Goal: Check status: Check status

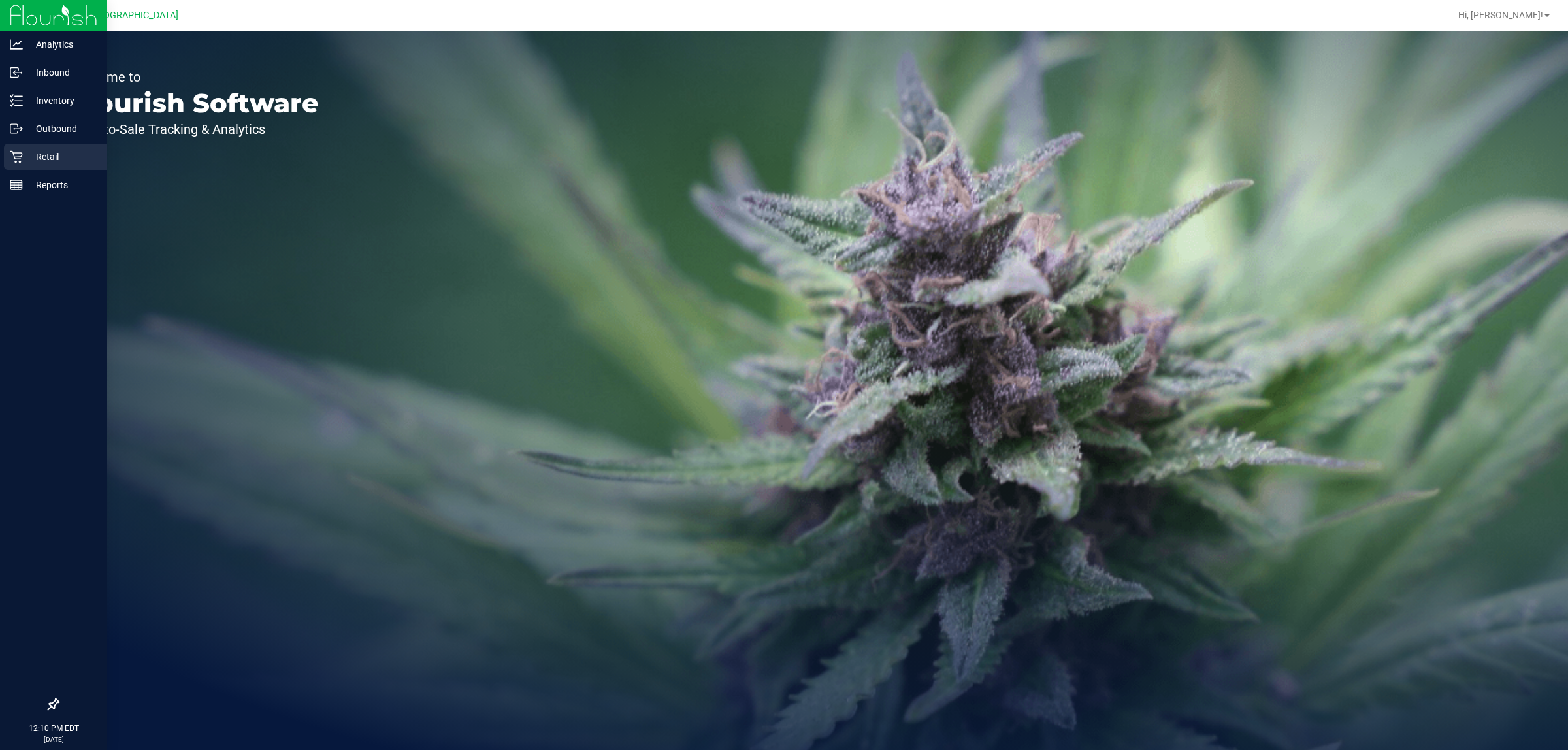
click at [13, 147] on div "Retail" at bounding box center [55, 157] width 103 height 26
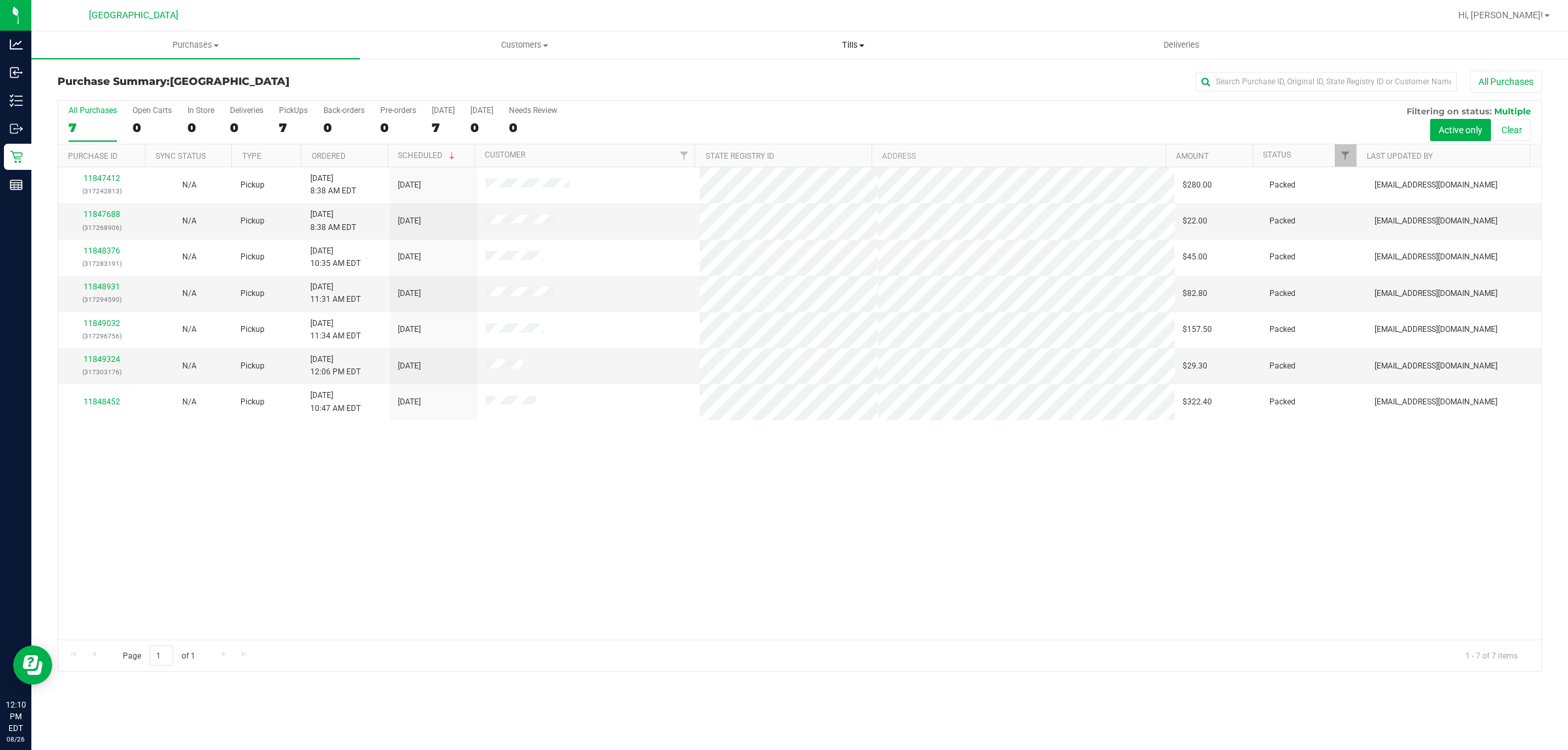
click at [854, 48] on span "Tills" at bounding box center [852, 45] width 327 height 11
click at [746, 467] on div "11847412 (317242813) N/A Pickup [DATE] 8:38 AM EDT 8/26/2025 $280.00 Packed [EM…" at bounding box center [799, 404] width 1483 height 472
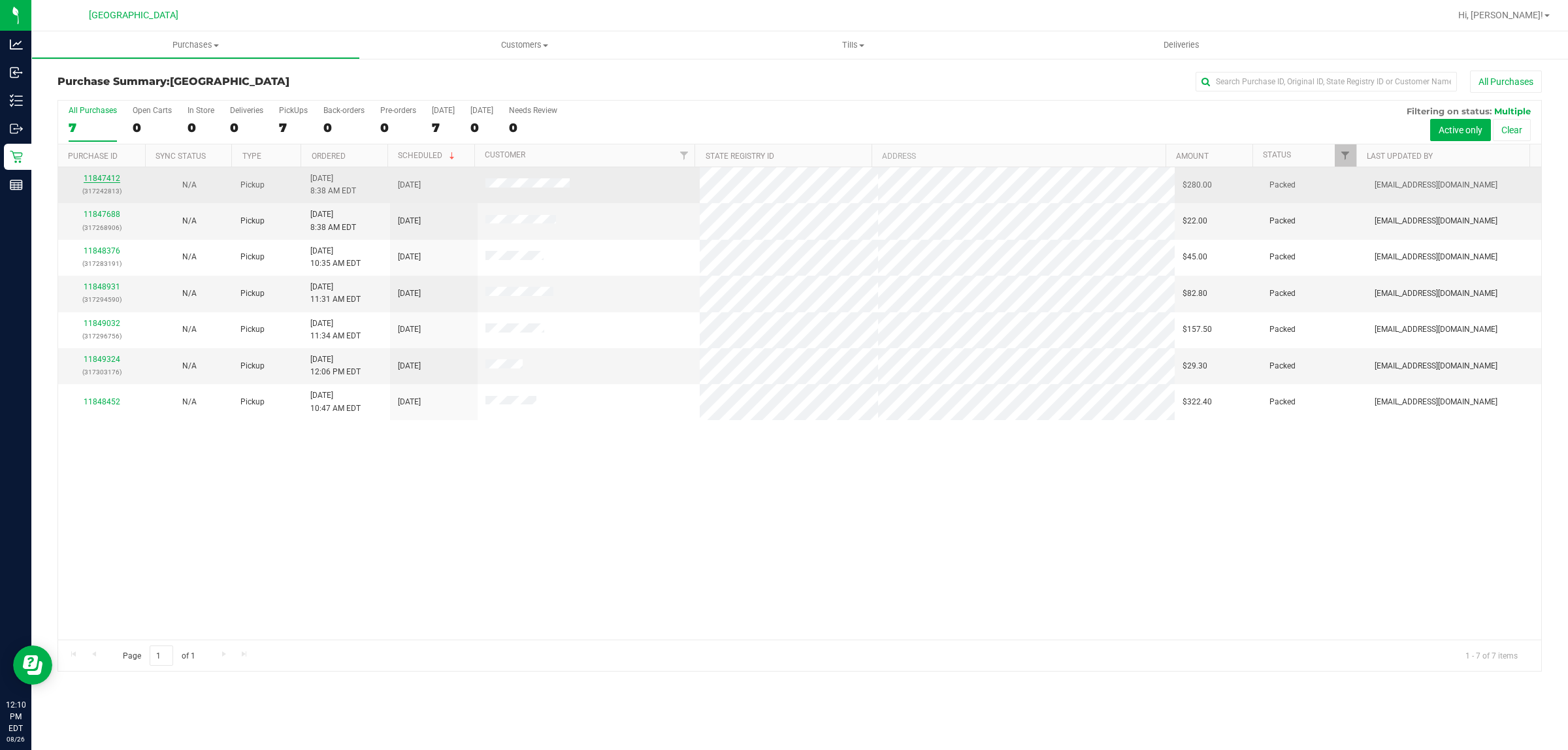
click at [92, 173] on td "11847412 (317242813)" at bounding box center [102, 185] width 87 height 36
click at [93, 177] on link "11847412" at bounding box center [102, 178] width 36 height 9
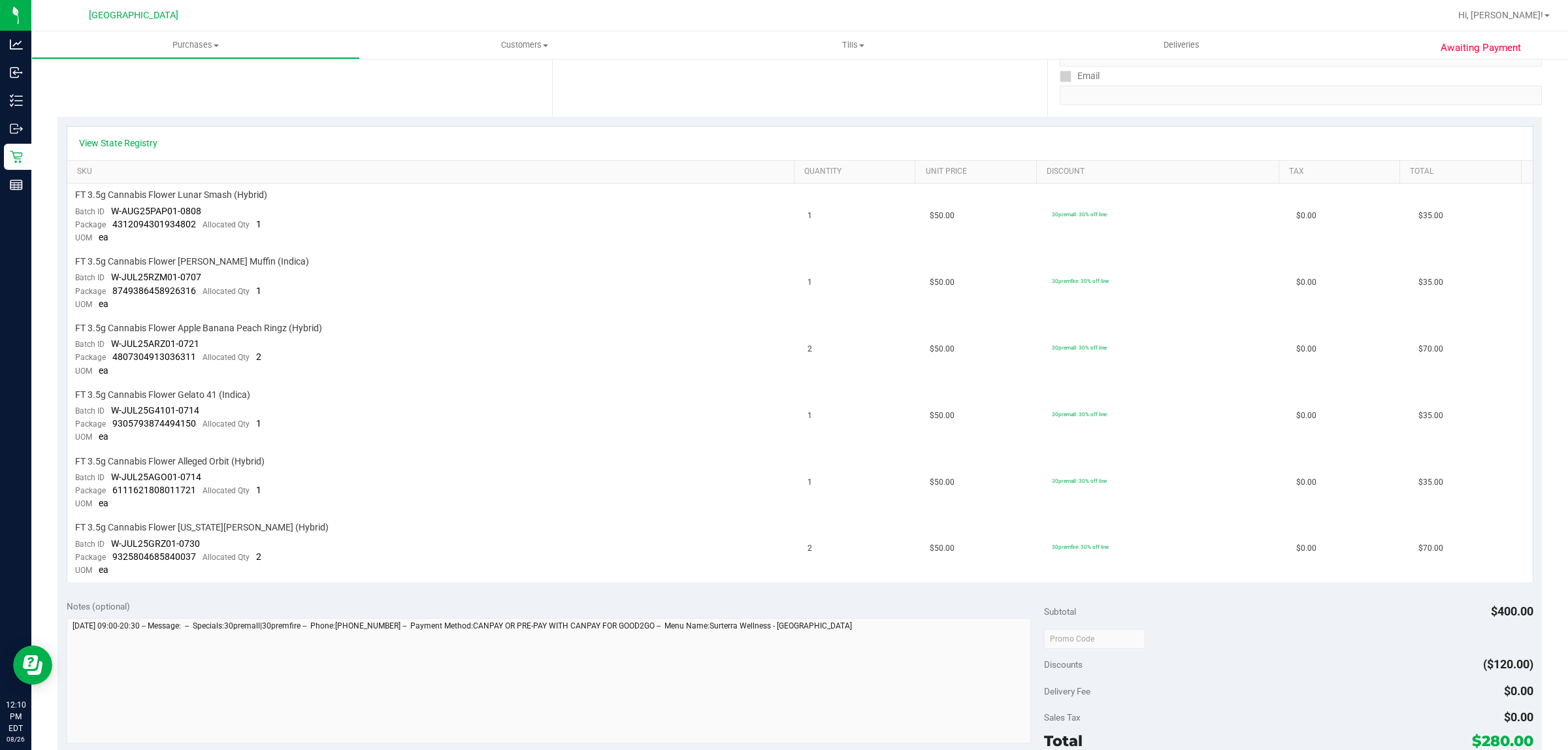
scroll to position [245, 0]
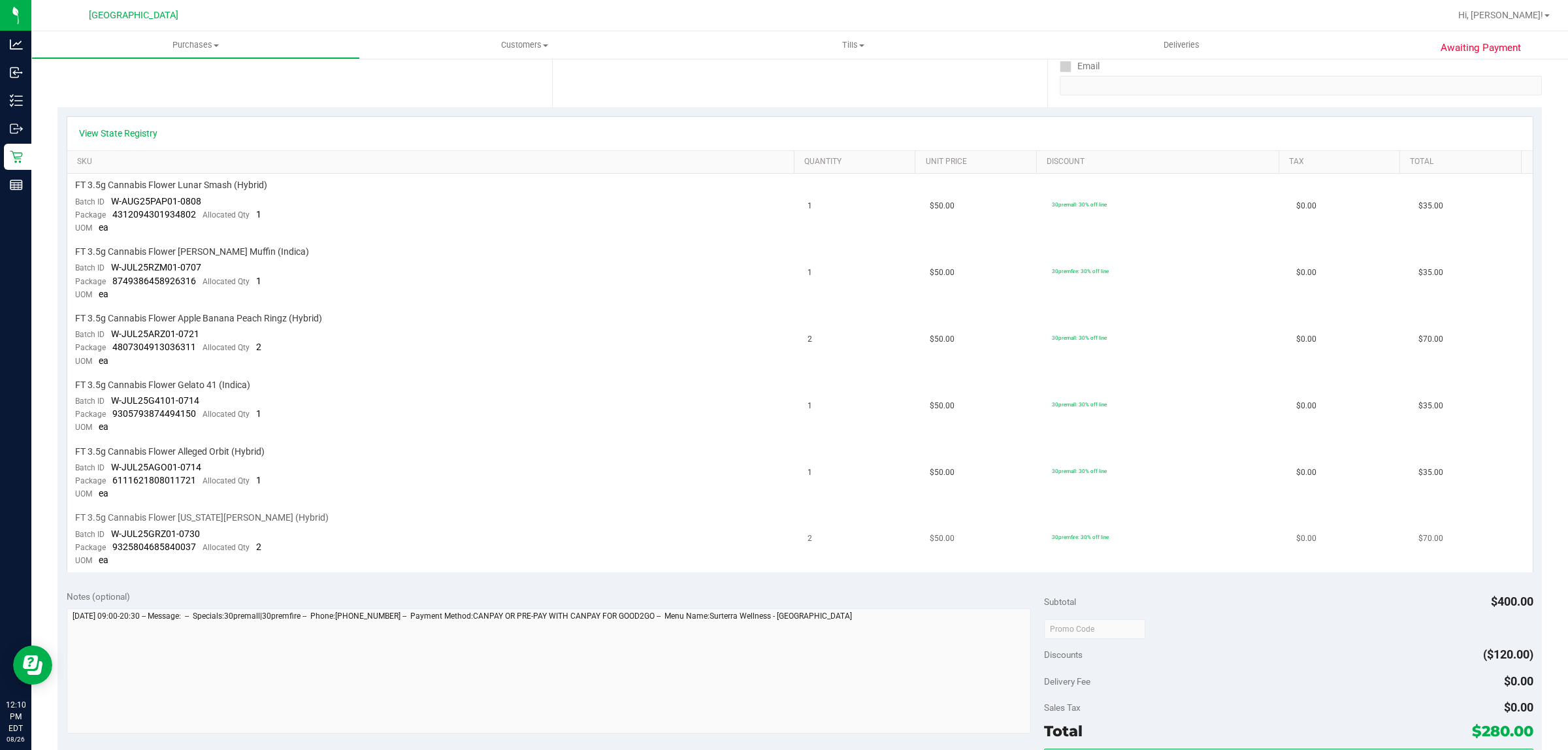
click at [162, 513] on span "FT 3.5g Cannabis Flower [US_STATE][PERSON_NAME] (Hybrid)" at bounding box center [202, 517] width 253 height 12
click at [198, 446] on span "FT 3.5g Cannabis Flower Alleged Orbit (Hybrid)" at bounding box center [170, 452] width 190 height 12
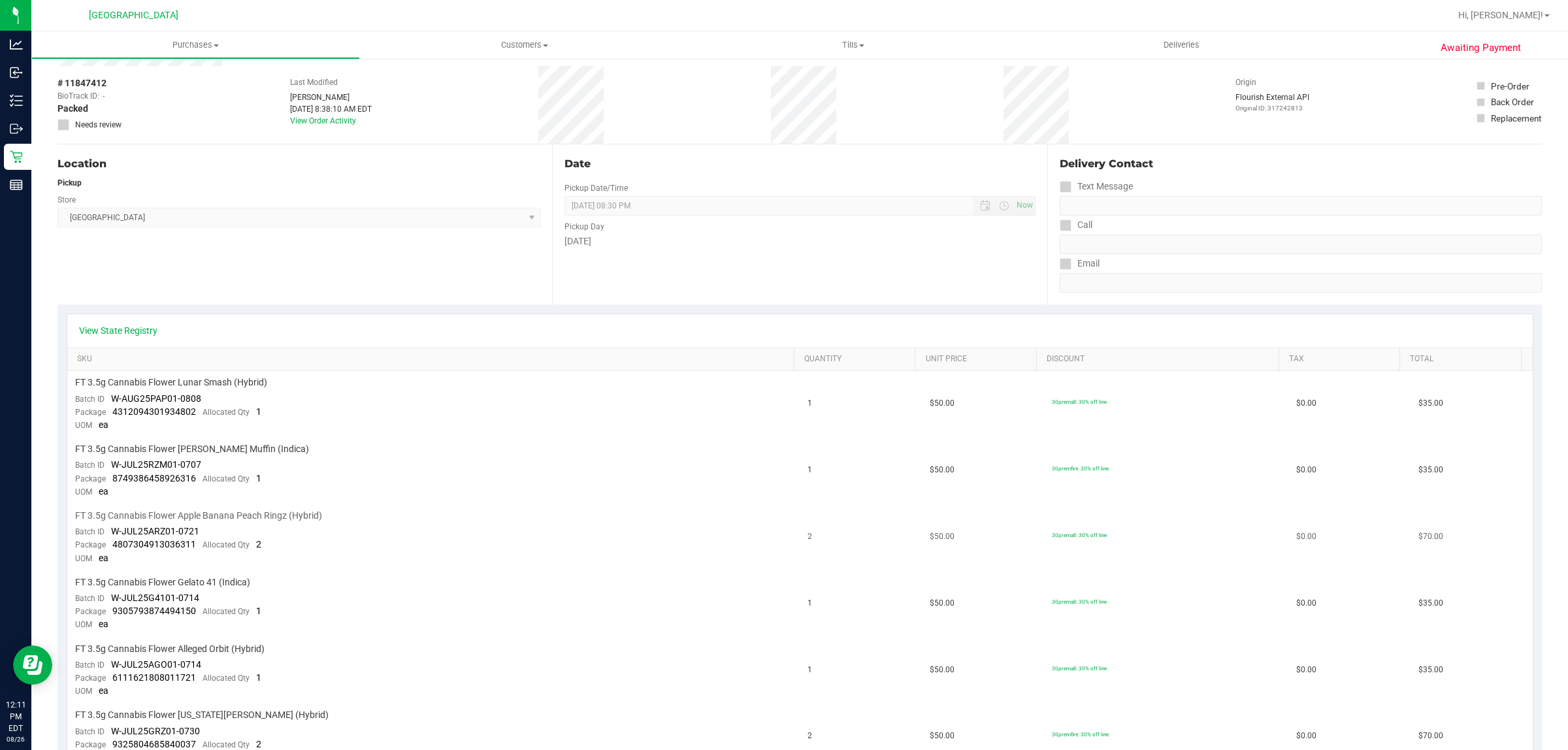
scroll to position [0, 0]
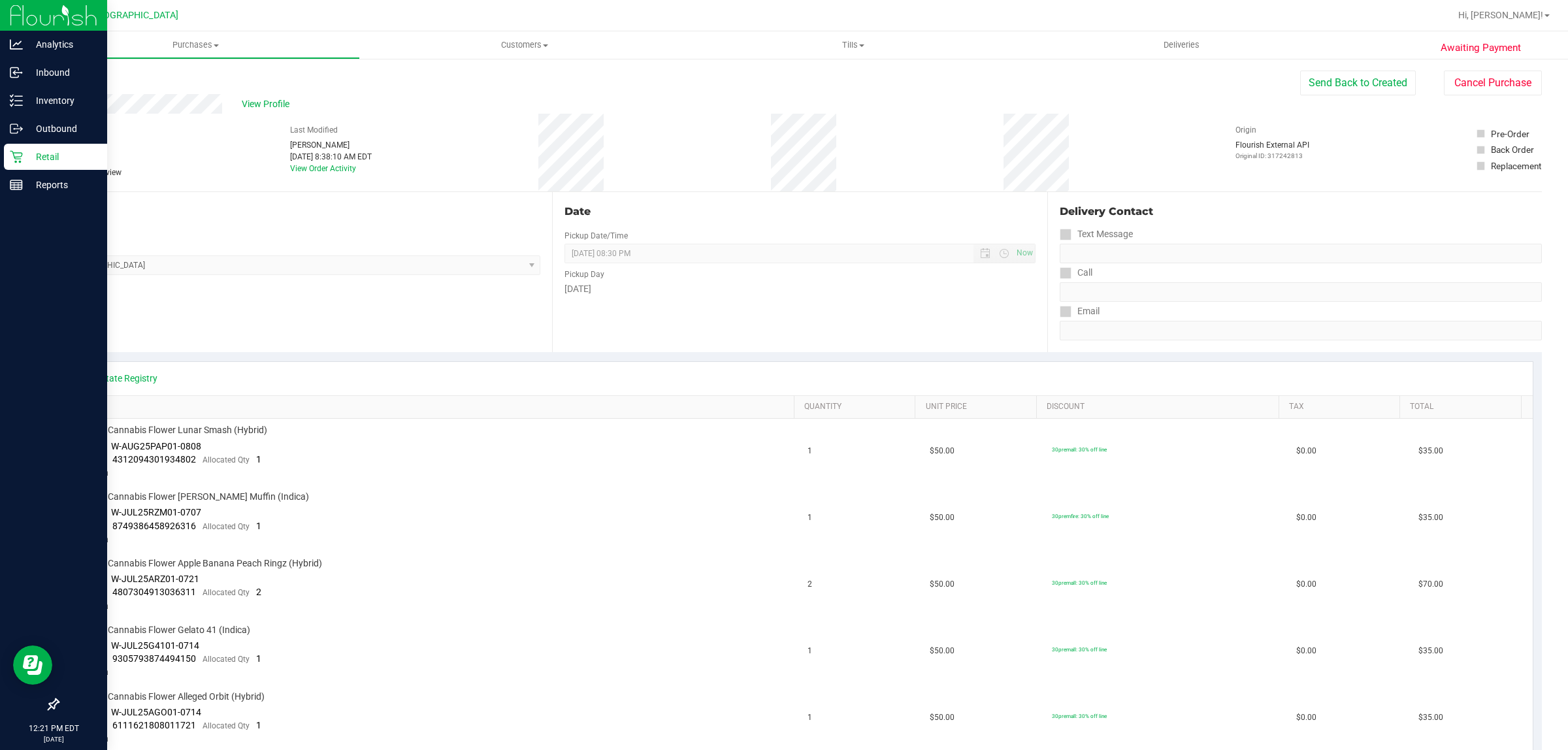
click at [59, 149] on p "Retail" at bounding box center [62, 157] width 79 height 16
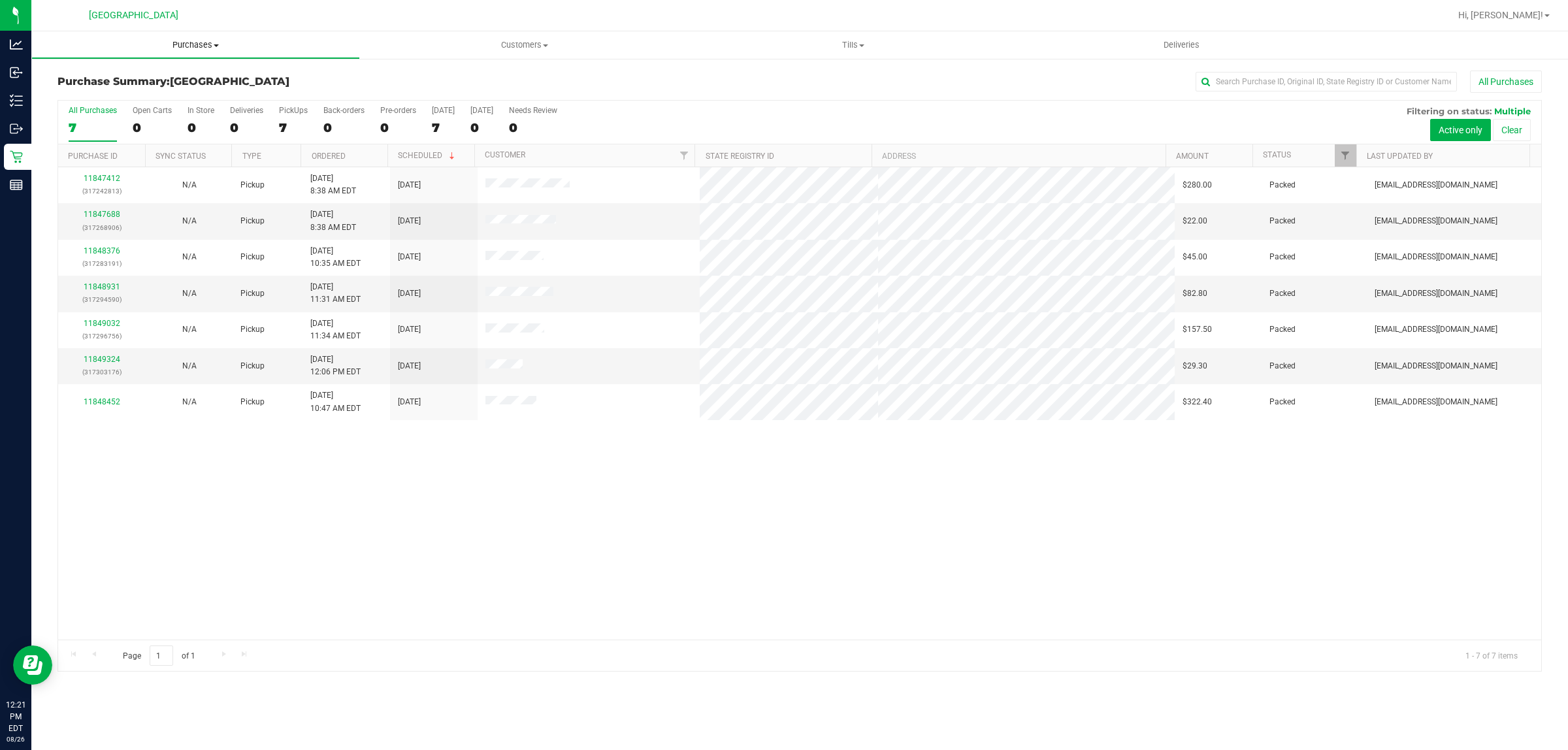
click at [182, 48] on span "Purchases" at bounding box center [195, 45] width 327 height 11
click at [109, 95] on span "Fulfillment" at bounding box center [72, 94] width 81 height 11
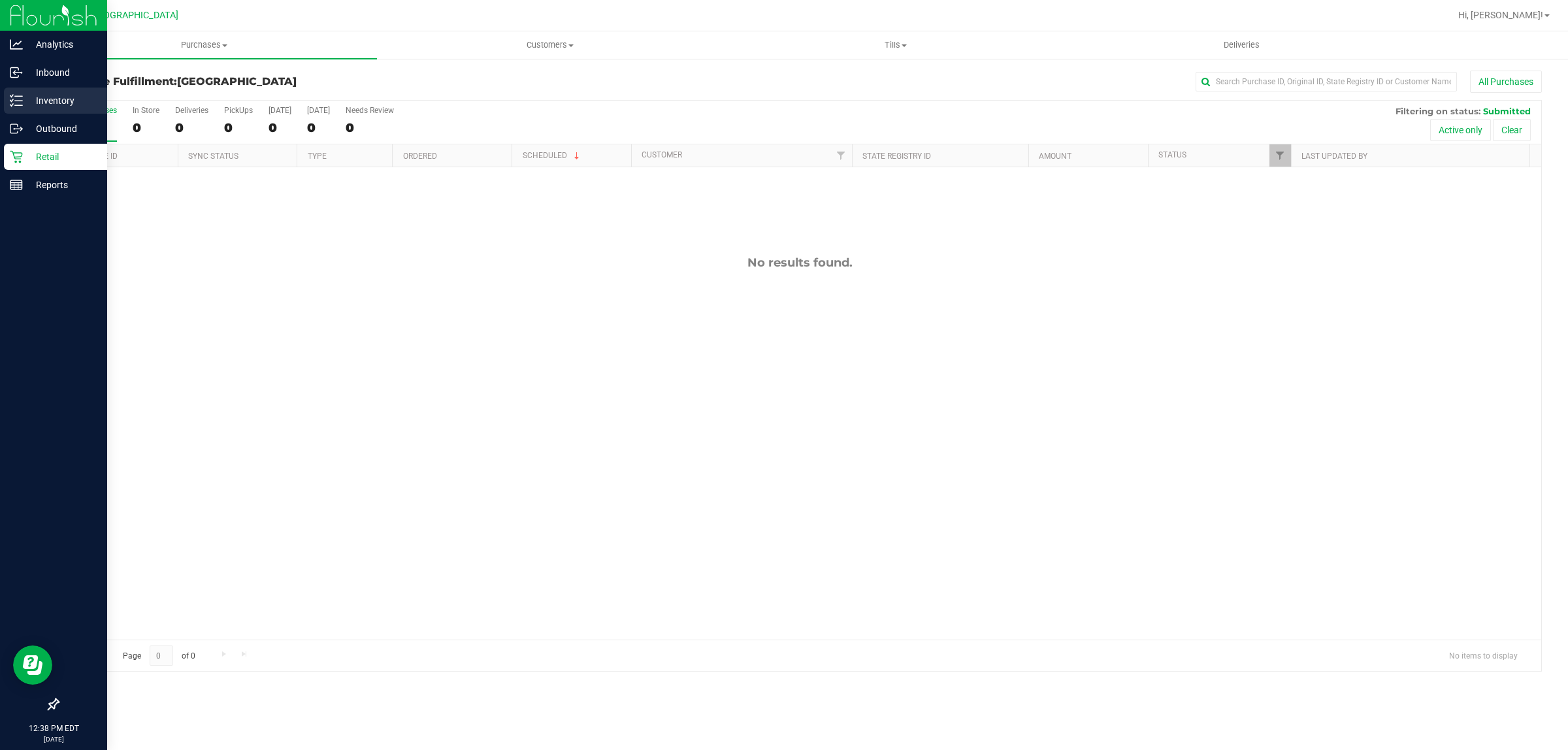
click at [34, 94] on p "Inventory" at bounding box center [62, 101] width 79 height 16
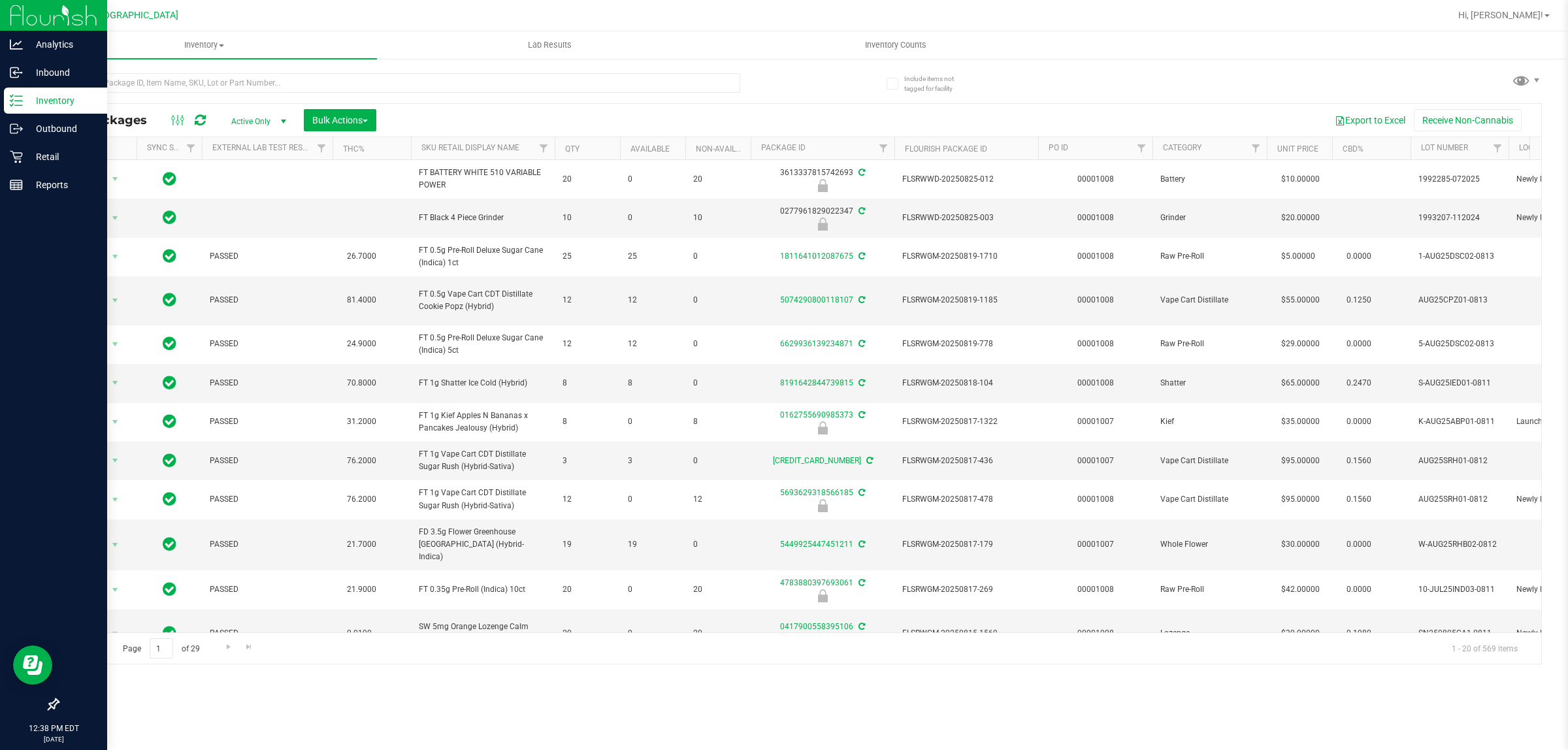
click at [152, 67] on div at bounding box center [428, 82] width 742 height 42
click at [152, 82] on input "text" at bounding box center [399, 82] width 683 height 19
paste input "W-JUL25ARZ03-0723"
type input "W-JUL25ARZ03-0723"
